Goal: Obtain resource: Download file/media

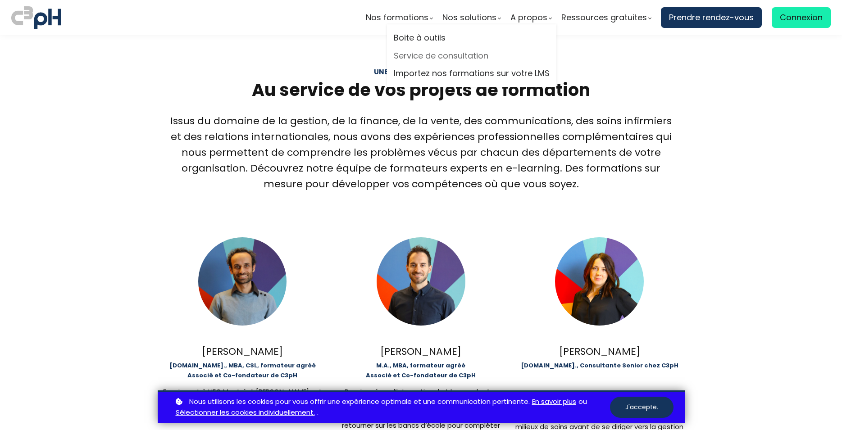
click at [443, 56] on link "Service de consultation" at bounding box center [472, 56] width 156 height 14
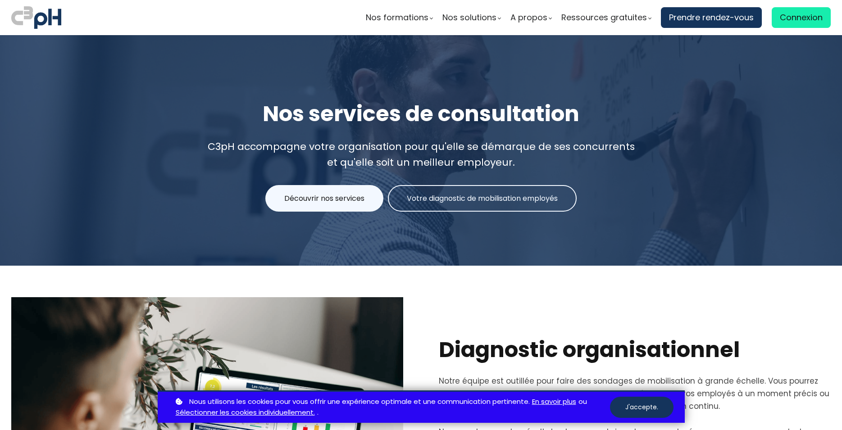
scroll to position [92, 0]
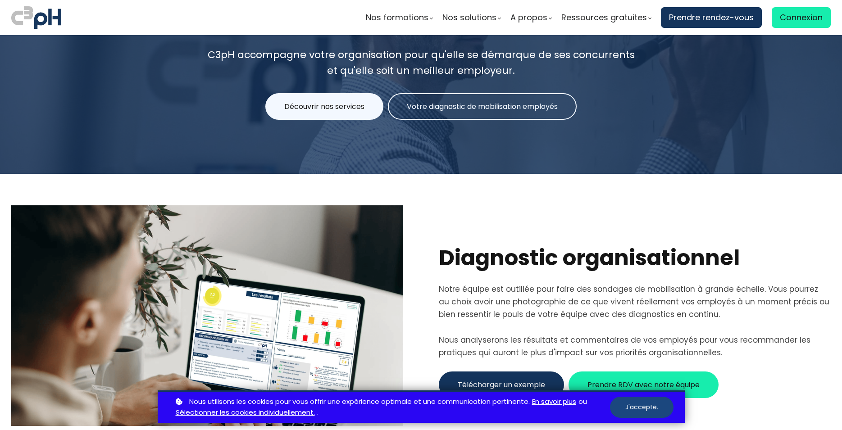
click at [655, 412] on button "J'accepte." at bounding box center [642, 407] width 64 height 21
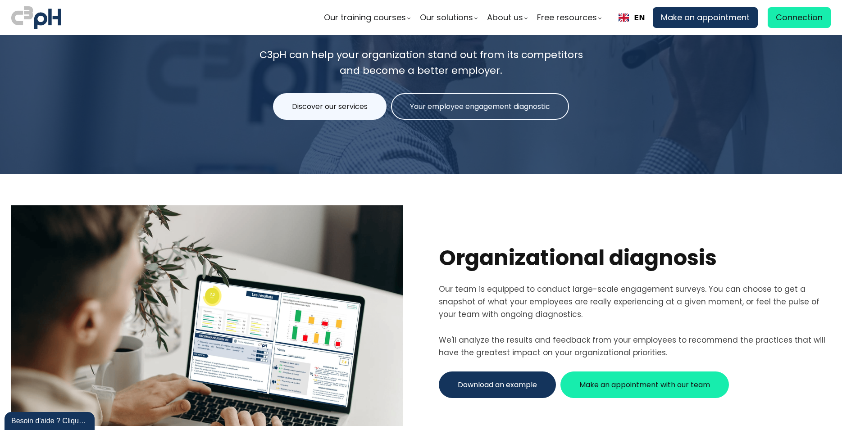
scroll to position [0, 0]
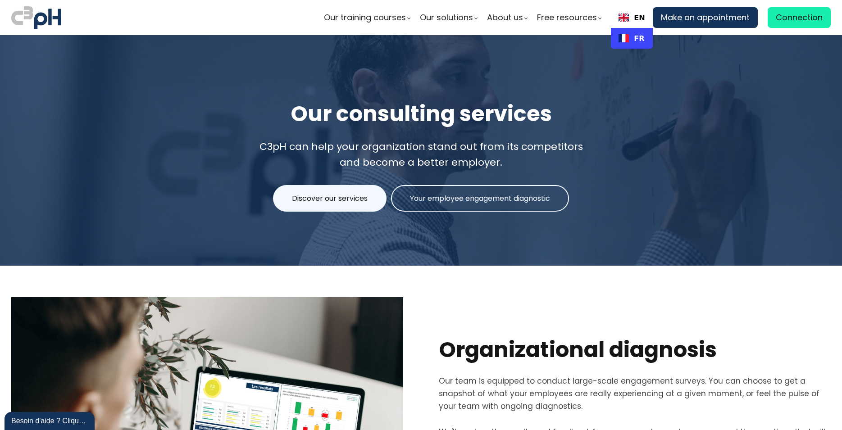
click at [625, 40] on link "FR" at bounding box center [631, 38] width 26 height 9
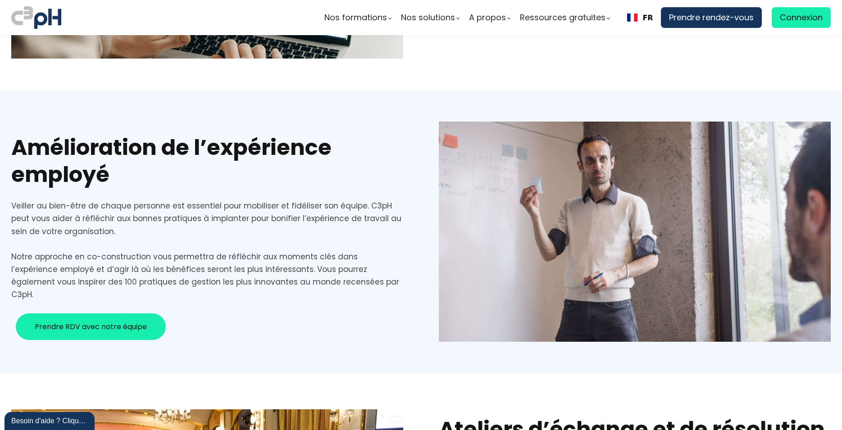
scroll to position [276, 0]
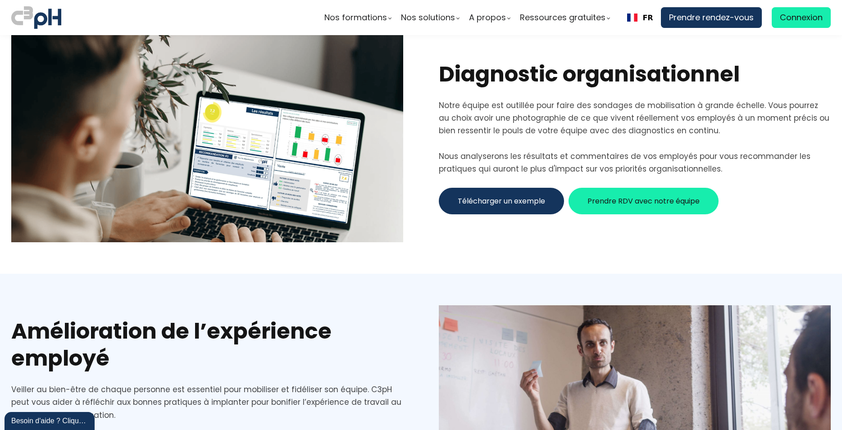
click at [481, 204] on span "Télécharger un exemple" at bounding box center [501, 200] width 87 height 11
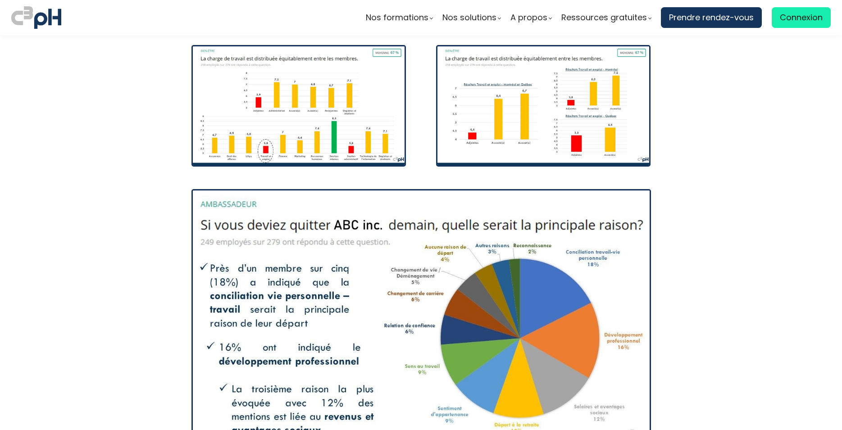
scroll to position [2018, 0]
